Goal: Download file/media: Download file/media

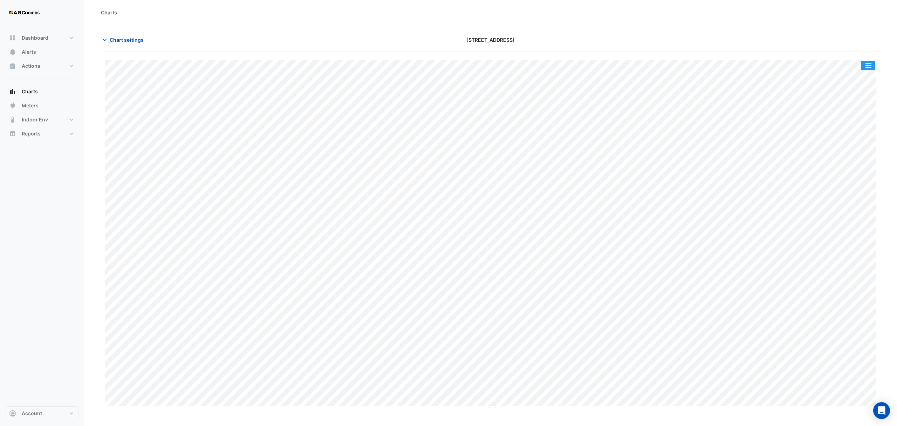
click at [862, 66] on button "button" at bounding box center [869, 65] width 14 height 9
click at [864, 111] on div "Save as JPEG" at bounding box center [855, 115] width 42 height 12
click at [869, 62] on button "button" at bounding box center [869, 65] width 14 height 9
click at [871, 110] on div "Save as JPEG" at bounding box center [855, 115] width 42 height 12
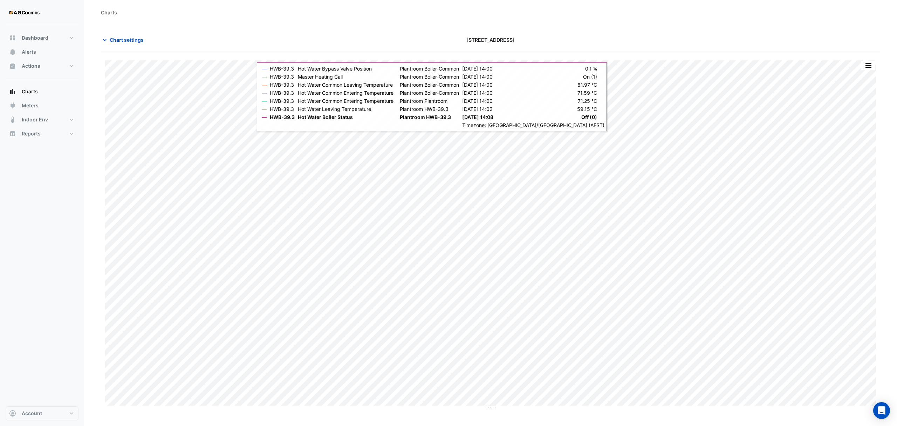
click at [869, 69] on button "button" at bounding box center [869, 65] width 14 height 9
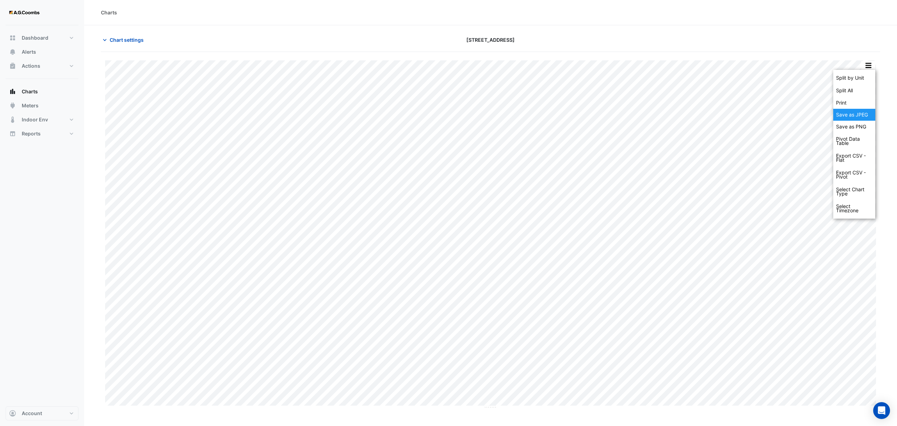
click at [868, 119] on div "Save as JPEG" at bounding box center [855, 115] width 42 height 12
click at [864, 70] on button "button" at bounding box center [869, 65] width 14 height 9
click at [857, 113] on div "Save as JPEG" at bounding box center [855, 115] width 42 height 12
click at [874, 66] on button "button" at bounding box center [869, 65] width 14 height 9
click at [857, 117] on div "Save as JPEG" at bounding box center [855, 115] width 42 height 12
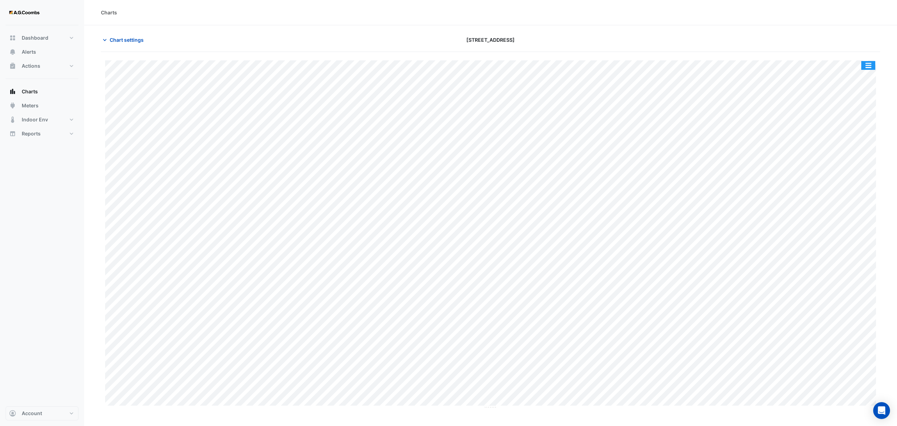
click at [872, 66] on button "button" at bounding box center [869, 65] width 14 height 9
click at [851, 118] on div "Save as JPEG" at bounding box center [855, 115] width 42 height 12
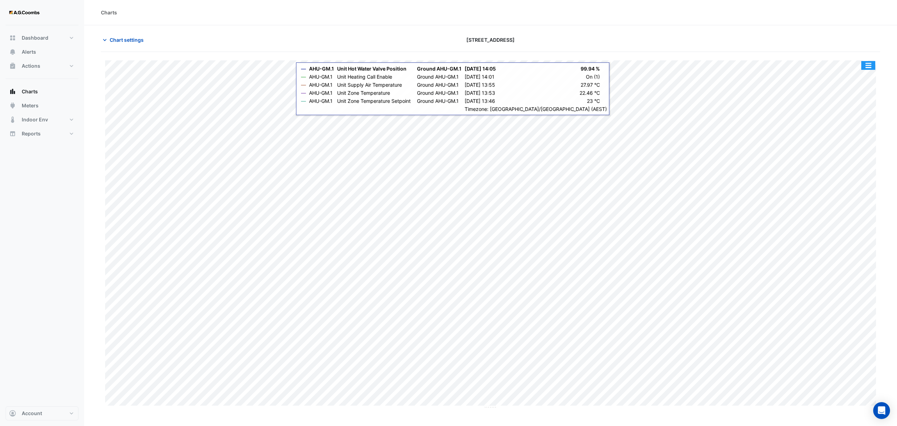
click at [868, 68] on button "button" at bounding box center [869, 65] width 14 height 9
click at [860, 110] on div "Save as JPEG" at bounding box center [855, 115] width 42 height 12
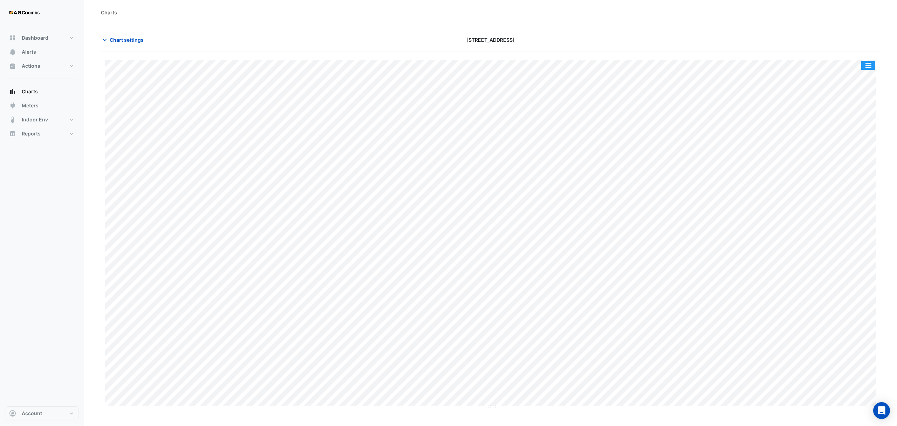
click at [864, 66] on button "button" at bounding box center [869, 65] width 14 height 9
click at [865, 114] on div "Save as JPEG" at bounding box center [855, 115] width 42 height 12
click at [873, 64] on button "button" at bounding box center [869, 65] width 14 height 9
click at [857, 113] on div "Save as JPEG" at bounding box center [855, 115] width 42 height 12
click at [866, 65] on button "button" at bounding box center [869, 65] width 14 height 9
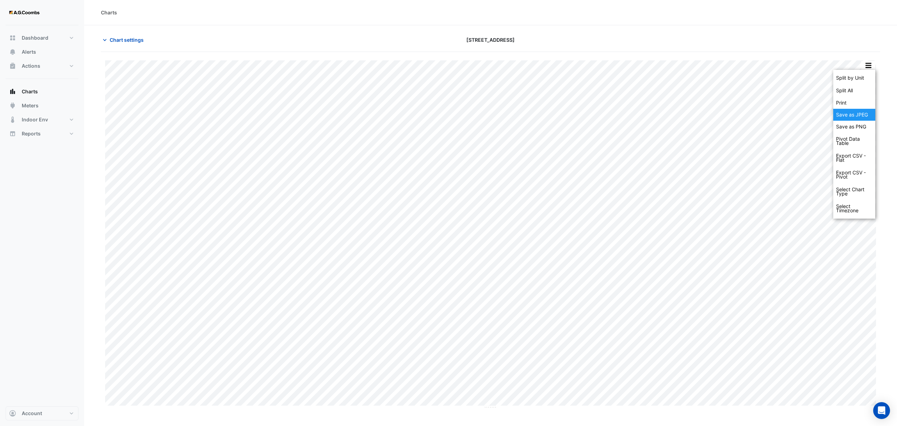
click at [860, 110] on div "Save as JPEG" at bounding box center [855, 115] width 42 height 12
click at [869, 65] on button "button" at bounding box center [869, 65] width 14 height 9
click at [850, 117] on div "Save as JPEG" at bounding box center [855, 115] width 42 height 12
click at [870, 63] on button "button" at bounding box center [869, 65] width 14 height 9
click at [857, 118] on div "Save as JPEG" at bounding box center [855, 115] width 42 height 12
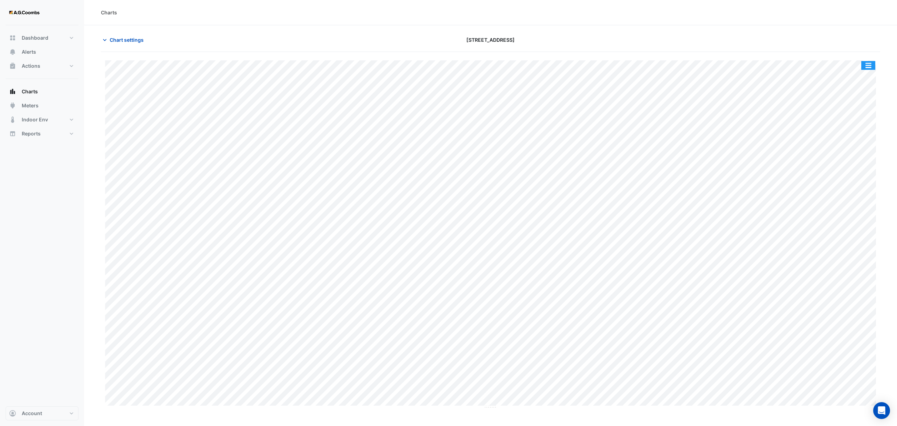
click at [870, 67] on button "button" at bounding box center [869, 65] width 14 height 9
click at [866, 117] on div "Save as JPEG" at bounding box center [855, 115] width 42 height 12
click at [868, 67] on button "button" at bounding box center [869, 65] width 14 height 9
click at [871, 109] on div "Save as JPEG" at bounding box center [855, 115] width 42 height 12
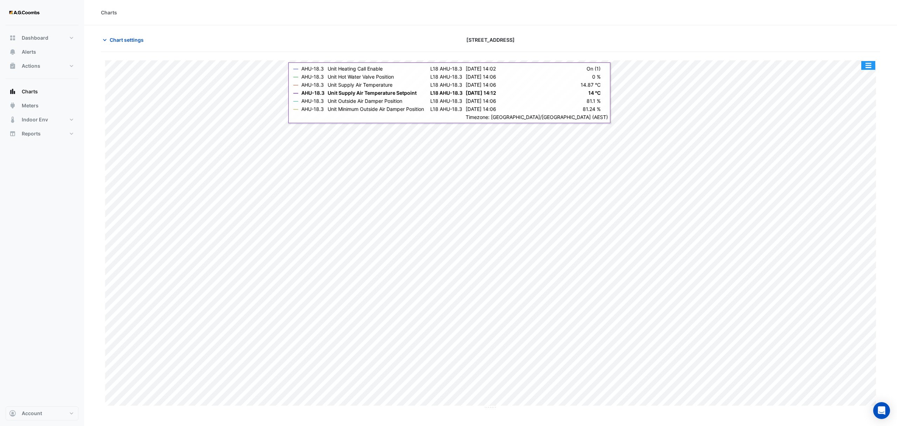
click at [865, 67] on button "button" at bounding box center [869, 65] width 14 height 9
click at [869, 111] on div "Save as JPEG" at bounding box center [855, 115] width 42 height 12
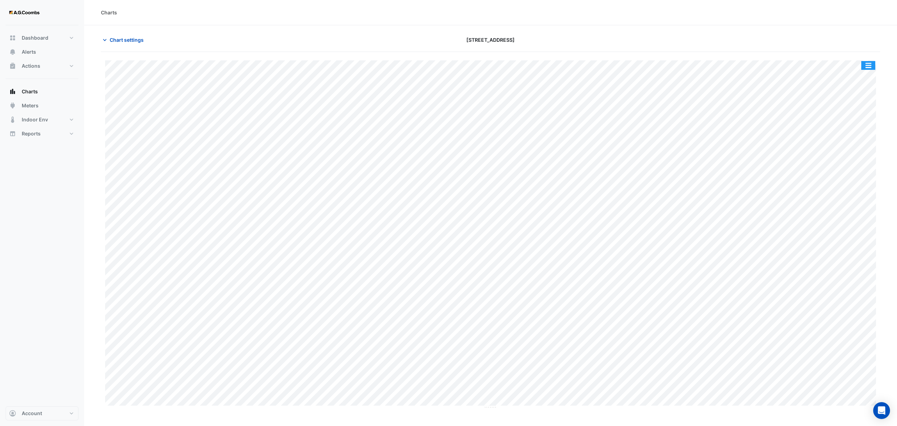
click at [867, 67] on button "button" at bounding box center [869, 65] width 14 height 9
click at [854, 114] on div "Save as JPEG" at bounding box center [855, 115] width 42 height 12
click at [870, 68] on button "button" at bounding box center [869, 65] width 14 height 9
click at [842, 118] on div "Save as JPEG" at bounding box center [855, 115] width 42 height 12
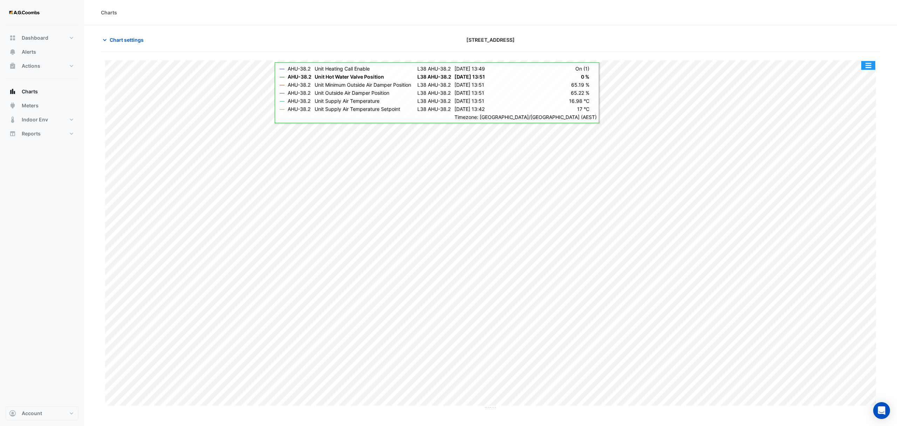
click at [869, 68] on button "button" at bounding box center [869, 65] width 14 height 9
click at [866, 114] on div "Save as JPEG" at bounding box center [855, 115] width 42 height 12
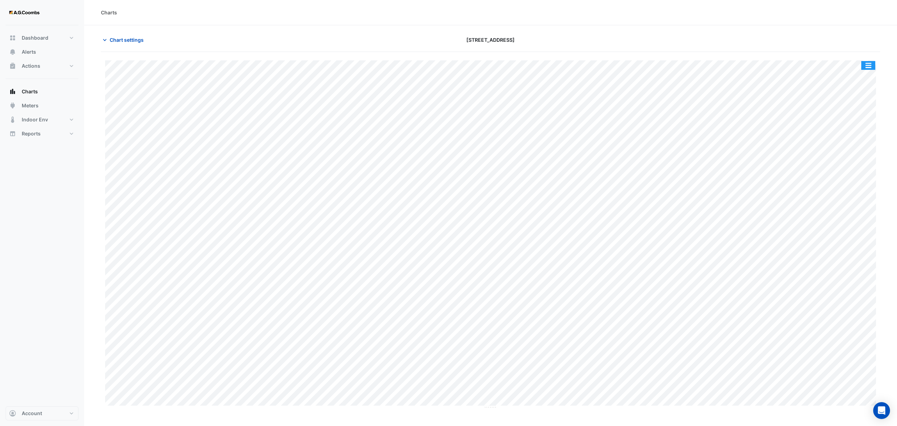
click at [869, 67] on button "button" at bounding box center [869, 65] width 14 height 9
click at [859, 114] on div "Save as JPEG" at bounding box center [855, 115] width 42 height 12
click at [865, 64] on button "button" at bounding box center [869, 65] width 14 height 9
click at [848, 109] on div "Save as JPEG" at bounding box center [855, 115] width 42 height 12
click at [872, 64] on button "button" at bounding box center [869, 65] width 14 height 9
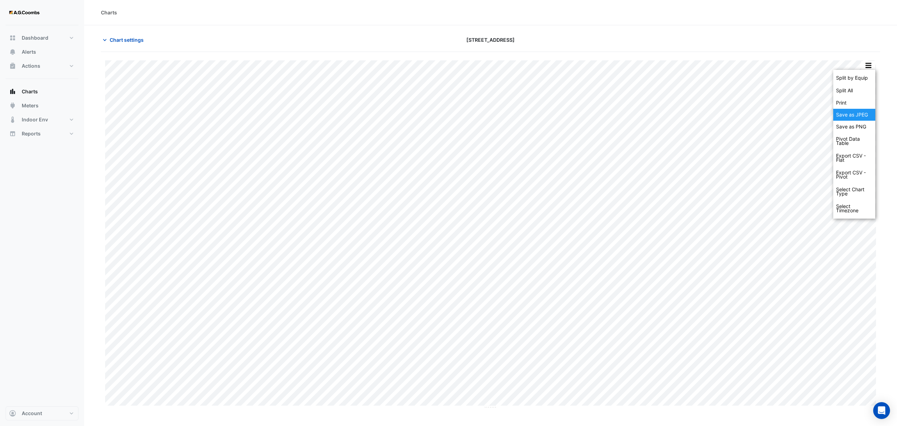
click at [863, 118] on div "Save as JPEG" at bounding box center [855, 115] width 42 height 12
click at [870, 69] on button "button" at bounding box center [869, 65] width 14 height 9
click at [863, 116] on div "Save as JPEG" at bounding box center [855, 115] width 42 height 12
click at [865, 65] on button "button" at bounding box center [869, 65] width 14 height 9
click at [867, 113] on div "Save as JPEG" at bounding box center [855, 115] width 42 height 12
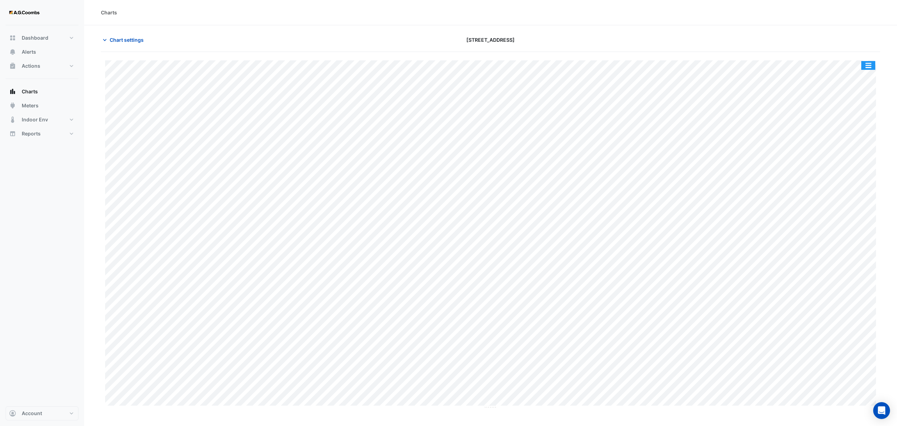
click at [870, 62] on button "button" at bounding box center [869, 65] width 14 height 9
click at [866, 115] on div "Save as JPEG" at bounding box center [855, 115] width 42 height 12
click at [870, 68] on button "button" at bounding box center [869, 65] width 14 height 9
drag, startPoint x: 871, startPoint y: 114, endPoint x: 877, endPoint y: 138, distance: 25.0
click at [870, 114] on div "Save as JPEG" at bounding box center [855, 115] width 42 height 12
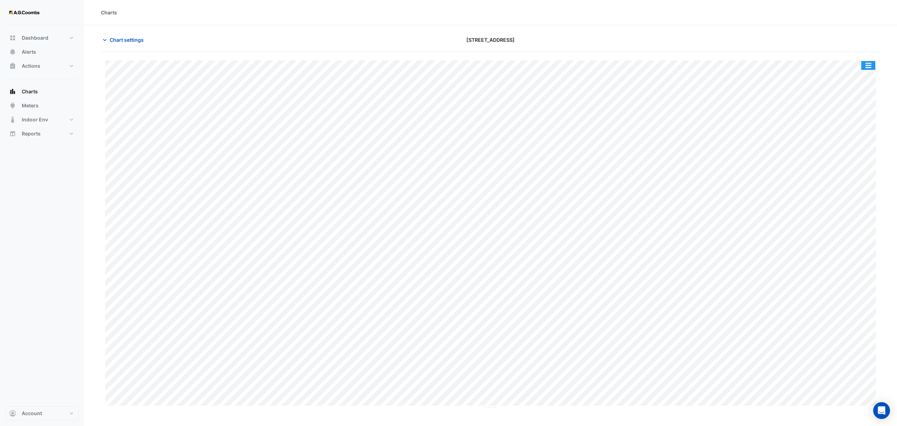
click at [873, 66] on button "button" at bounding box center [869, 65] width 14 height 9
click at [852, 118] on div "Save as JPEG" at bounding box center [855, 115] width 42 height 12
click at [864, 67] on button "button" at bounding box center [869, 65] width 14 height 9
click at [863, 117] on div "Save as JPEG" at bounding box center [855, 115] width 42 height 12
click at [870, 67] on button "button" at bounding box center [869, 65] width 14 height 9
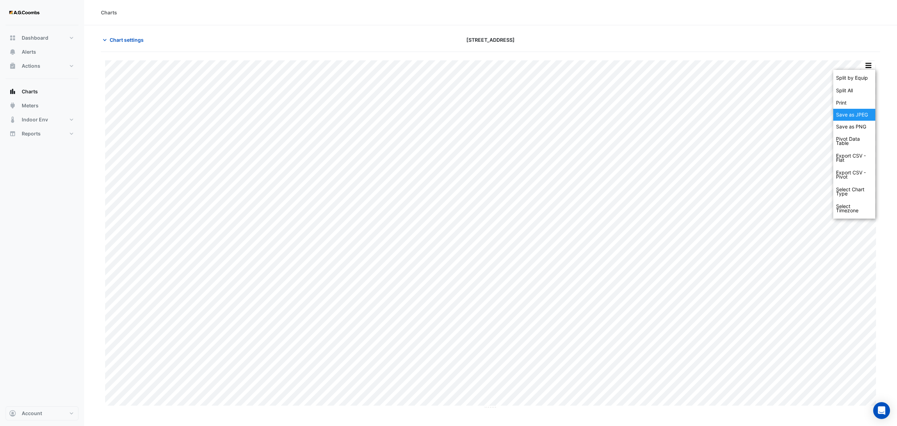
click at [862, 112] on div "Save as JPEG" at bounding box center [855, 115] width 42 height 12
click at [866, 63] on button "button" at bounding box center [869, 65] width 14 height 9
click at [866, 116] on div "Save as JPEG" at bounding box center [855, 115] width 42 height 12
click at [870, 63] on button "button" at bounding box center [869, 65] width 14 height 9
click at [859, 117] on div "Save as JPEG" at bounding box center [855, 115] width 42 height 12
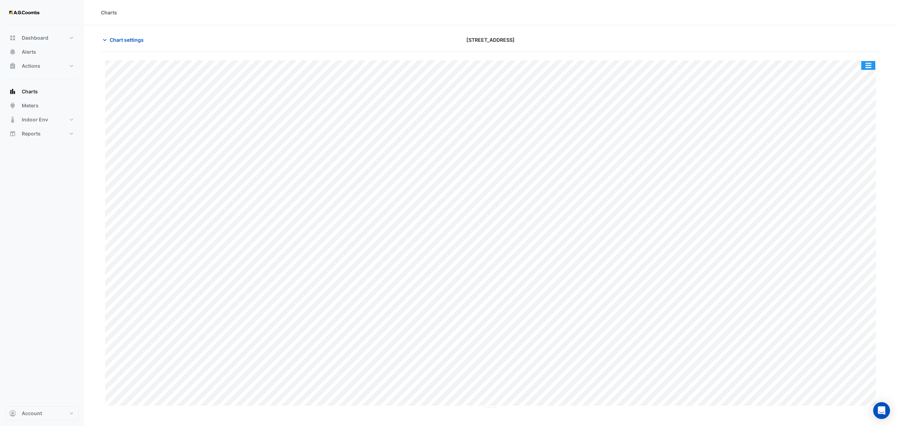
click at [874, 62] on button "button" at bounding box center [869, 65] width 14 height 9
click at [864, 114] on div "Save as JPEG" at bounding box center [855, 115] width 42 height 12
click at [866, 64] on button "button" at bounding box center [869, 65] width 14 height 9
click at [853, 114] on div "Save as JPEG" at bounding box center [855, 115] width 42 height 12
click at [869, 68] on button "button" at bounding box center [869, 65] width 14 height 9
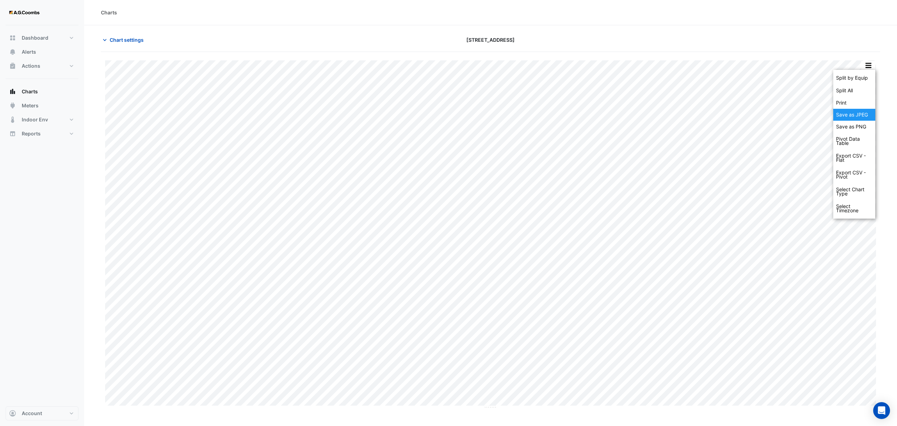
click at [866, 115] on div "Save as JPEG" at bounding box center [855, 115] width 42 height 12
click at [872, 68] on button "button" at bounding box center [869, 65] width 14 height 9
click at [857, 117] on div "Save as JPEG" at bounding box center [855, 115] width 42 height 12
click at [866, 59] on div "Split by Equip Split All Print Save as JPEG Save as PNG Pivot Data Table Export…" at bounding box center [491, 230] width 780 height 356
click at [869, 63] on button "button" at bounding box center [869, 65] width 14 height 9
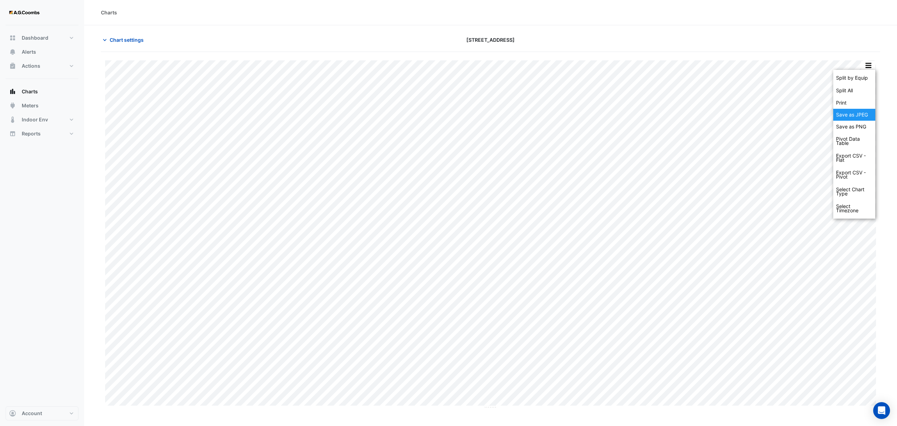
click at [857, 114] on div "Save as JPEG" at bounding box center [855, 115] width 42 height 12
drag, startPoint x: 870, startPoint y: 69, endPoint x: 878, endPoint y: 105, distance: 36.7
click at [870, 69] on button "button" at bounding box center [869, 65] width 14 height 9
click at [857, 114] on div "Save as JPEG" at bounding box center [855, 115] width 42 height 12
click at [870, 63] on button "button" at bounding box center [869, 65] width 14 height 9
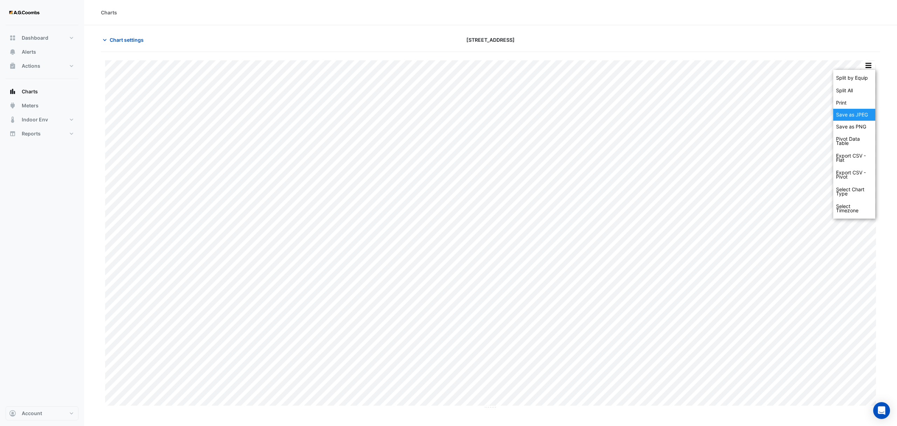
click at [861, 120] on div "Save as JPEG" at bounding box center [855, 115] width 42 height 12
click at [866, 62] on button "button" at bounding box center [869, 65] width 14 height 9
click at [870, 117] on div "Save as JPEG" at bounding box center [855, 115] width 42 height 12
click at [868, 62] on button "button" at bounding box center [869, 65] width 14 height 9
click at [863, 115] on div "Save as JPEG" at bounding box center [855, 115] width 42 height 12
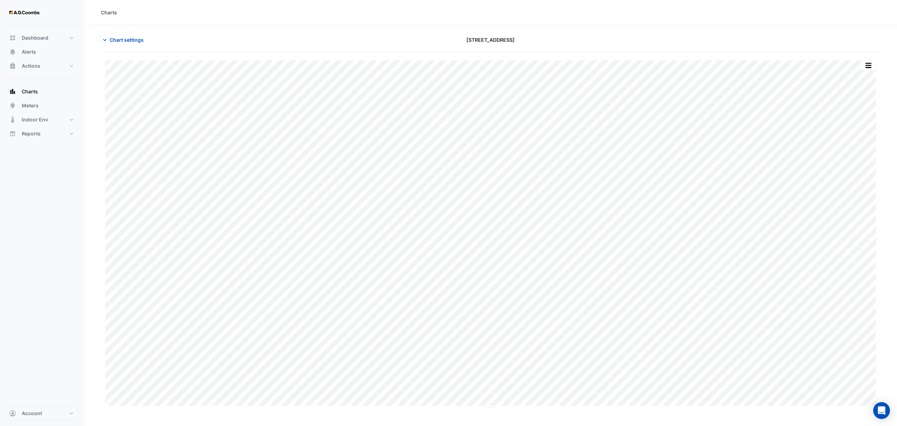
click at [868, 64] on button "button" at bounding box center [869, 65] width 14 height 9
drag, startPoint x: 868, startPoint y: 117, endPoint x: 877, endPoint y: 141, distance: 25.4
click at [867, 117] on div "Save as JPEG" at bounding box center [855, 115] width 42 height 12
click at [868, 62] on button "button" at bounding box center [869, 65] width 14 height 9
click at [864, 116] on div "Save as JPEG" at bounding box center [855, 115] width 42 height 12
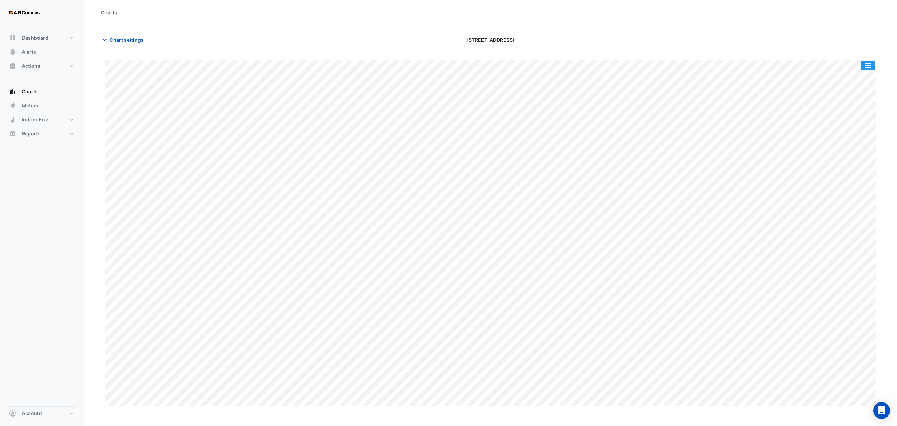
click at [868, 63] on button "button" at bounding box center [869, 65] width 14 height 9
click at [865, 113] on div "Save as JPEG" at bounding box center [855, 115] width 42 height 12
click at [867, 66] on button "button" at bounding box center [869, 65] width 14 height 9
click at [862, 113] on div "Save as JPEG" at bounding box center [855, 115] width 42 height 12
click at [867, 64] on button "button" at bounding box center [869, 65] width 14 height 9
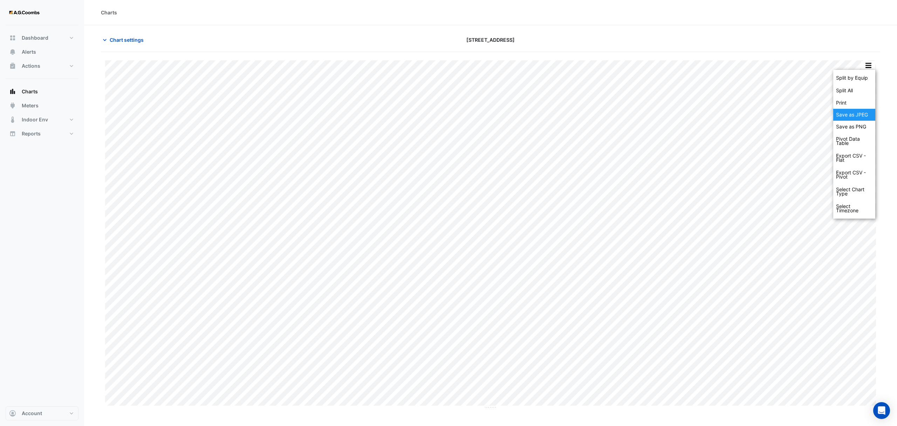
click at [853, 114] on div "Save as JPEG" at bounding box center [855, 115] width 42 height 12
click at [864, 69] on button "button" at bounding box center [869, 65] width 14 height 9
click at [870, 111] on div "Save as JPEG" at bounding box center [855, 115] width 42 height 12
click at [866, 65] on button "button" at bounding box center [869, 65] width 14 height 9
click at [856, 113] on div "Save as JPEG" at bounding box center [855, 115] width 42 height 12
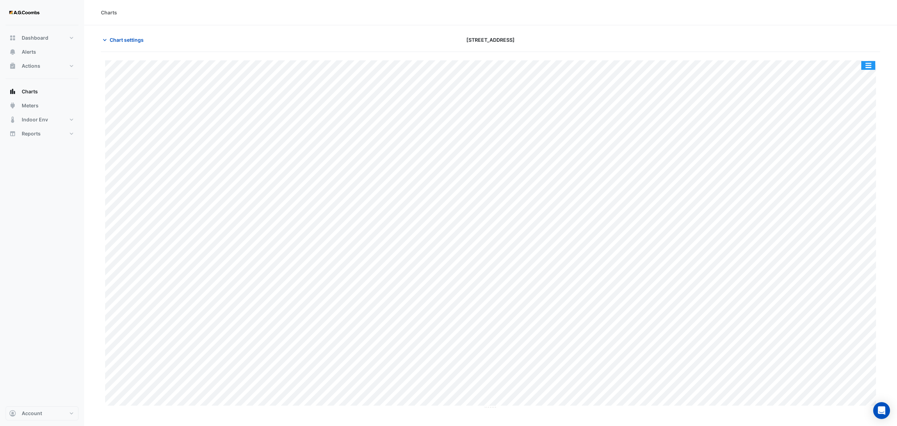
click at [873, 65] on button "button" at bounding box center [869, 65] width 14 height 9
click at [868, 119] on div "Save as JPEG" at bounding box center [855, 115] width 42 height 12
click at [869, 65] on button "button" at bounding box center [869, 65] width 14 height 9
click at [866, 115] on div "Save as JPEG" at bounding box center [855, 115] width 42 height 12
click at [869, 67] on button "button" at bounding box center [869, 65] width 14 height 9
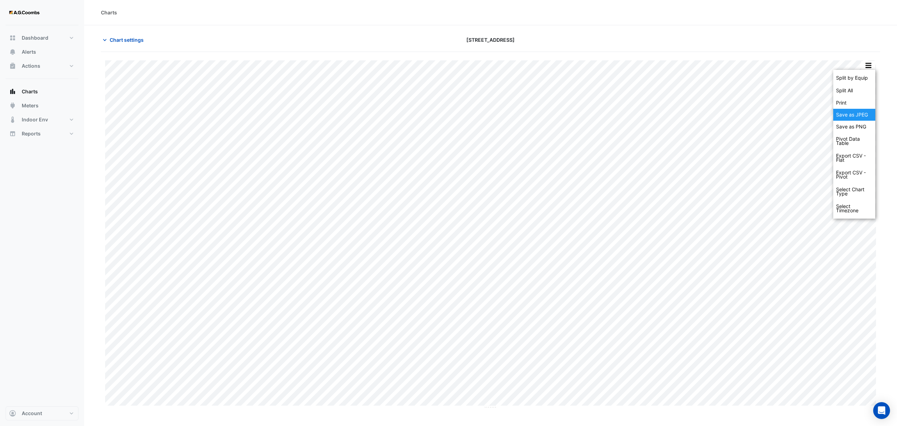
click at [846, 118] on div "Save as JPEG" at bounding box center [855, 115] width 42 height 12
click at [869, 64] on button "button" at bounding box center [869, 65] width 14 height 9
click at [863, 114] on div "Save as JPEG" at bounding box center [855, 115] width 42 height 12
click at [864, 70] on div "Split by Equip Split All Print Save as JPEG Save as PNG Pivot Data Table Export…" at bounding box center [868, 65] width 15 height 9
click at [871, 69] on button "button" at bounding box center [869, 65] width 14 height 9
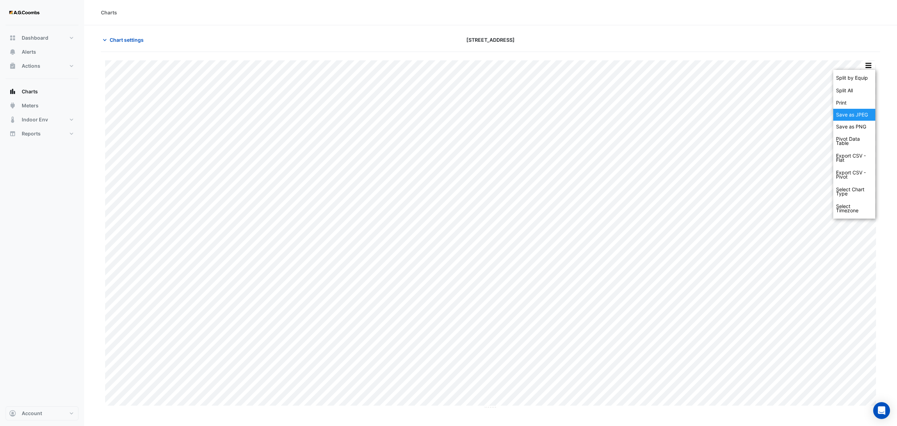
click at [863, 118] on div "Save as JPEG" at bounding box center [855, 115] width 42 height 12
click at [871, 67] on button "button" at bounding box center [869, 65] width 14 height 9
click at [863, 115] on div "Save as JPEG" at bounding box center [855, 115] width 42 height 12
click at [871, 66] on button "button" at bounding box center [869, 65] width 14 height 9
click at [868, 112] on div "Save as JPEG" at bounding box center [855, 115] width 42 height 12
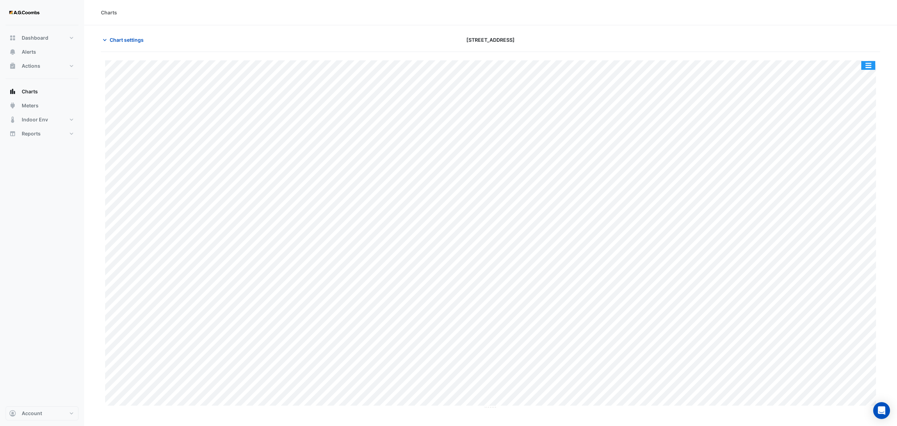
click at [862, 63] on button "button" at bounding box center [869, 65] width 14 height 9
click at [859, 110] on div "Save as JPEG" at bounding box center [855, 115] width 42 height 12
